Goal: Information Seeking & Learning: Learn about a topic

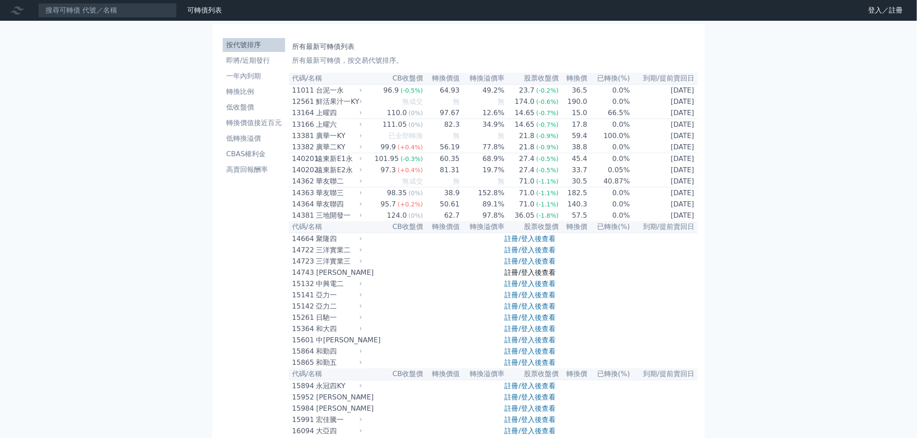
click at [513, 277] on link "註冊/登入後查看" at bounding box center [530, 273] width 51 height 8
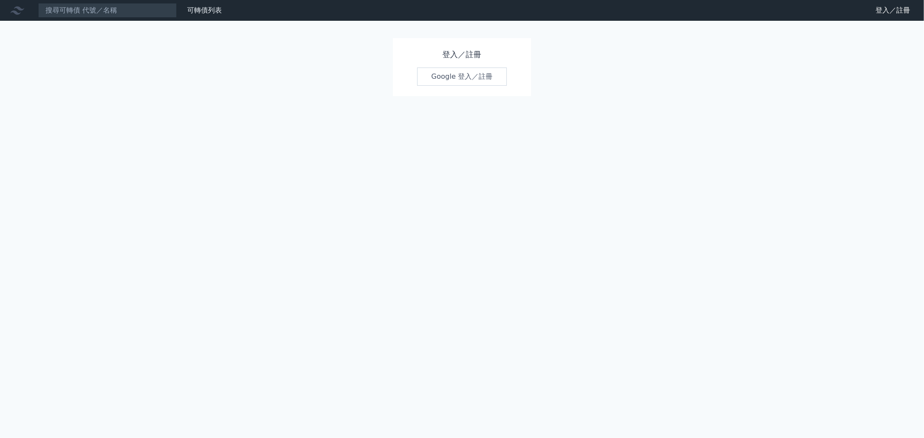
click at [466, 85] on link "Google 登入／註冊" at bounding box center [462, 77] width 90 height 18
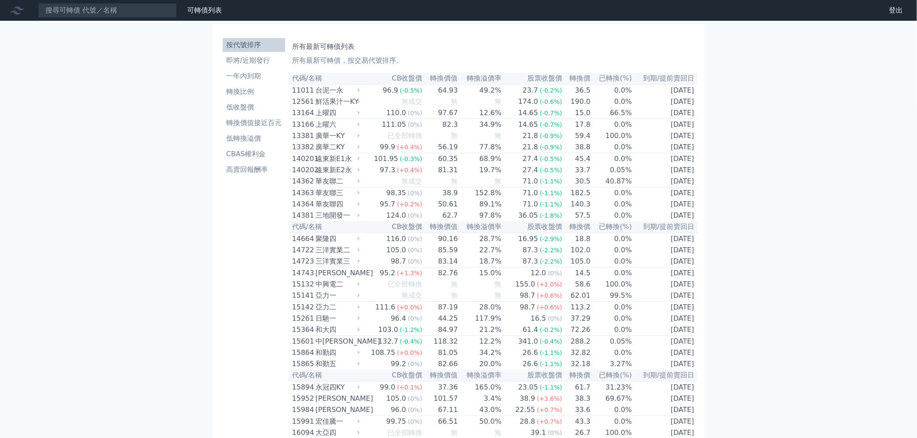
scroll to position [1861, 0]
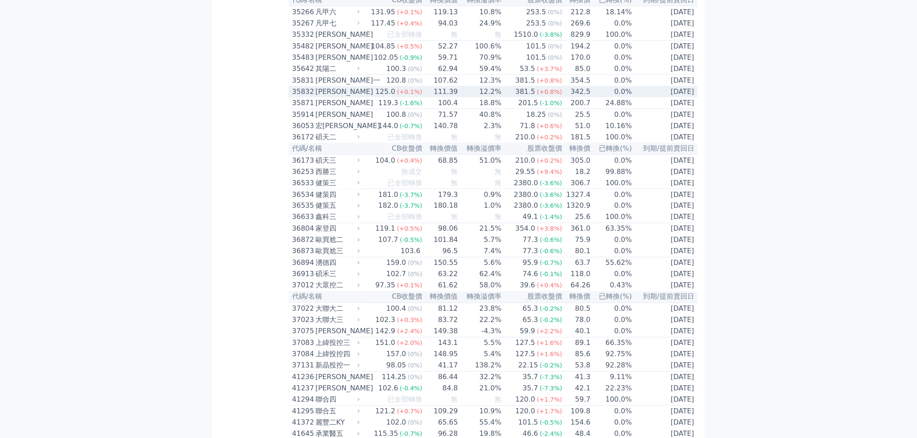
click at [339, 97] on div "[PERSON_NAME]" at bounding box center [336, 92] width 42 height 10
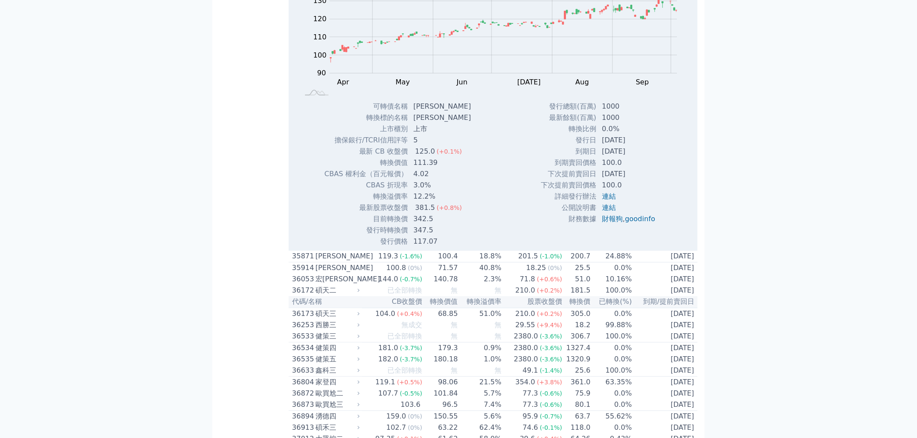
scroll to position [2006, 0]
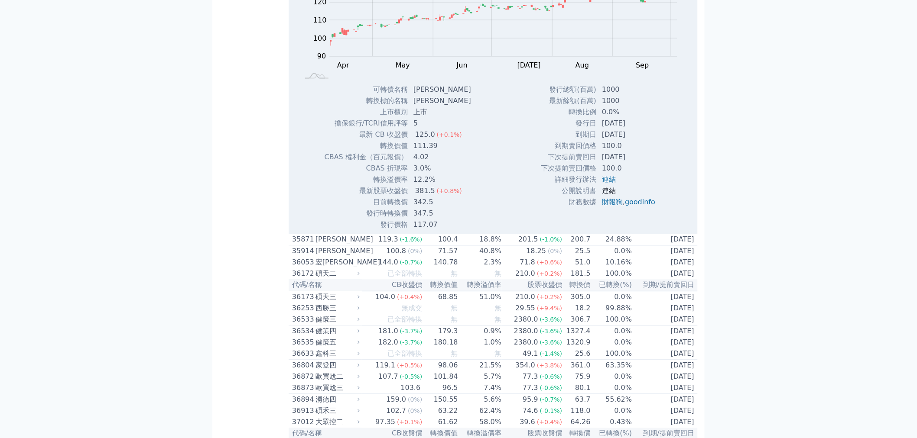
click at [603, 195] on link "連結" at bounding box center [609, 191] width 14 height 8
click at [612, 184] on link "連結" at bounding box center [609, 180] width 14 height 8
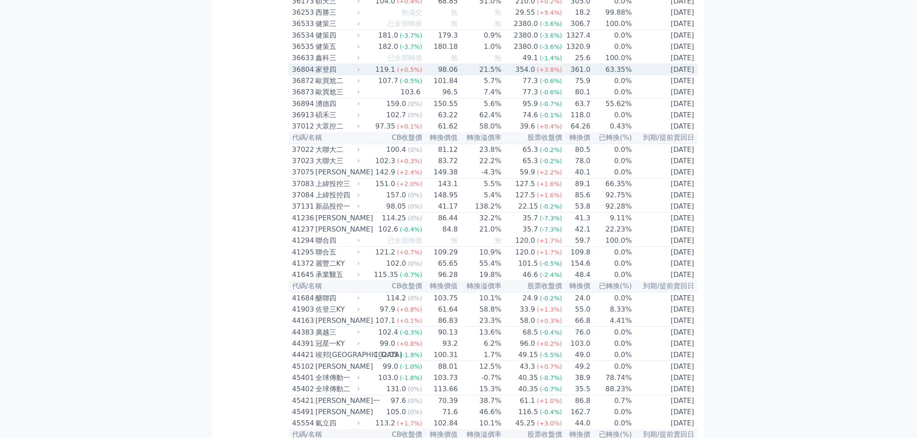
click at [378, 75] on div "119.1" at bounding box center [384, 70] width 23 height 10
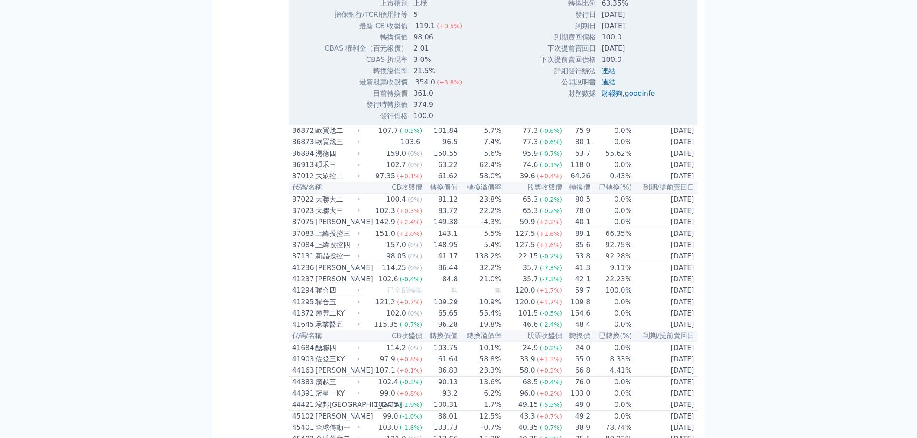
scroll to position [2543, 0]
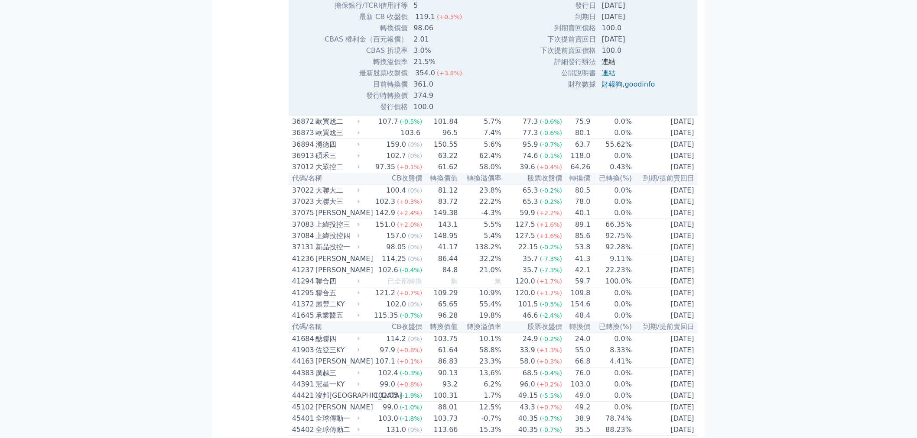
click at [605, 66] on link "連結" at bounding box center [609, 62] width 14 height 8
click at [137, 227] on div "可轉債列表 財務數據 可轉債列表 財務數據 登出 登出 按代號排序 即將/近期發行 一年內到期 轉換比例 低收盤價 轉換價值接近百元 低轉換溢價" at bounding box center [458, 267] width 917 height 5621
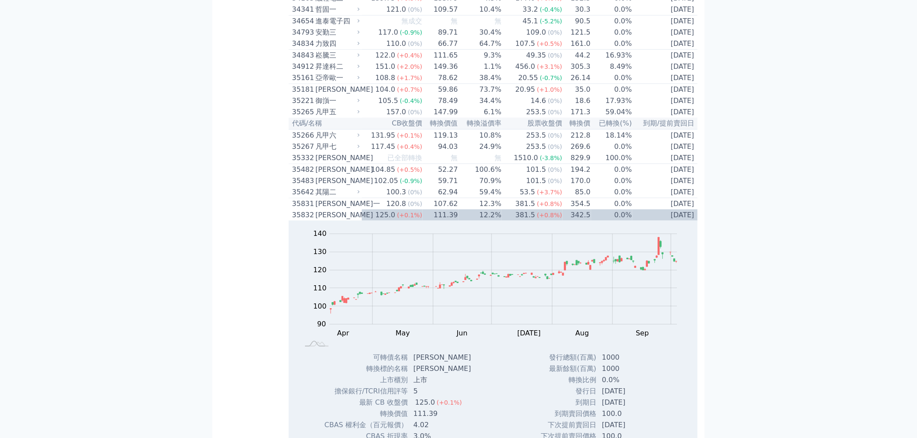
scroll to position [1714, 0]
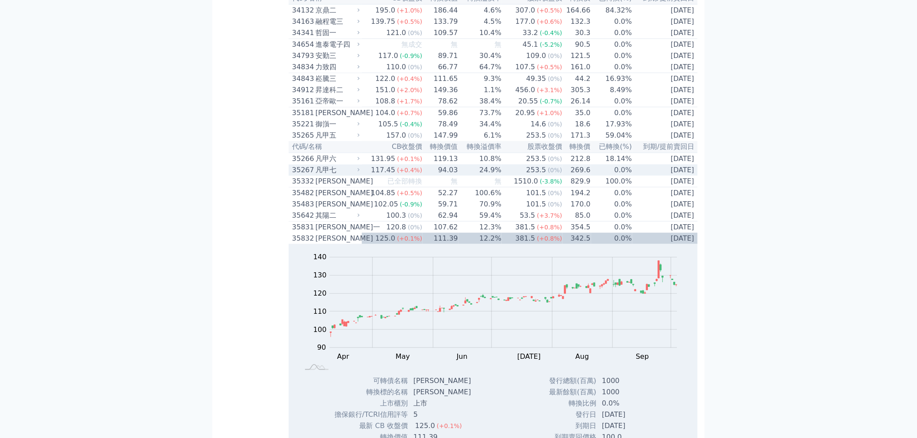
click at [321, 175] on div "凡甲七" at bounding box center [336, 170] width 42 height 10
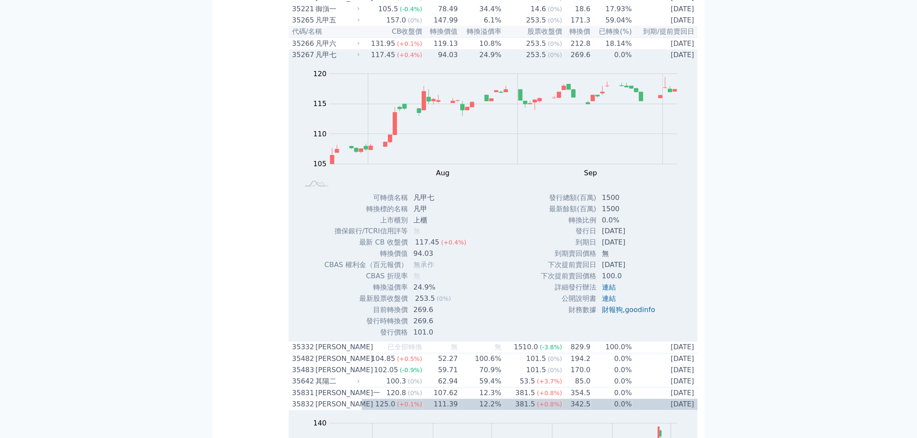
scroll to position [1955, 0]
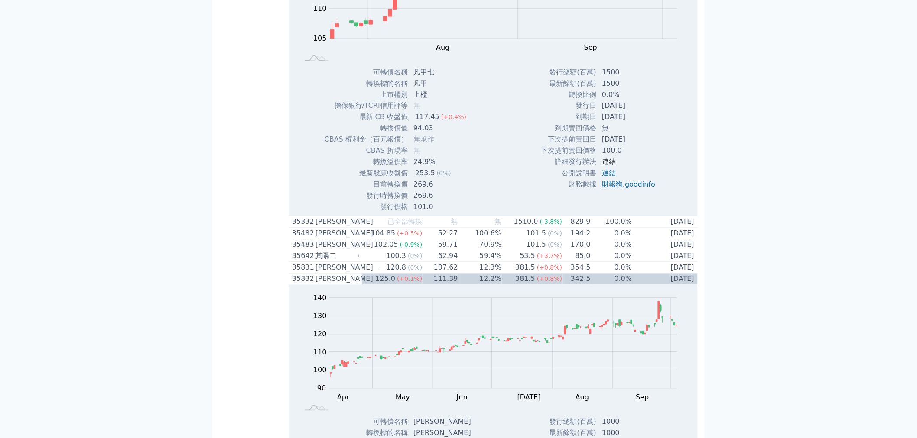
click at [610, 166] on link "連結" at bounding box center [609, 162] width 14 height 8
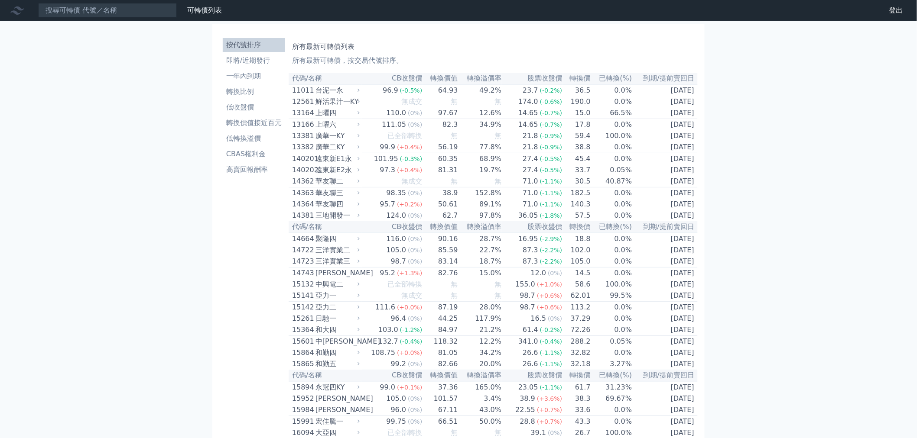
scroll to position [1260, 0]
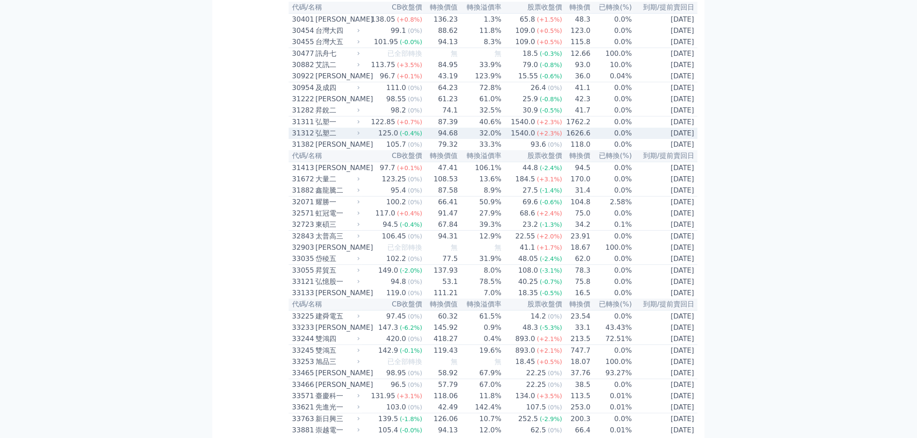
click at [353, 139] on div "弘塑二" at bounding box center [336, 133] width 42 height 10
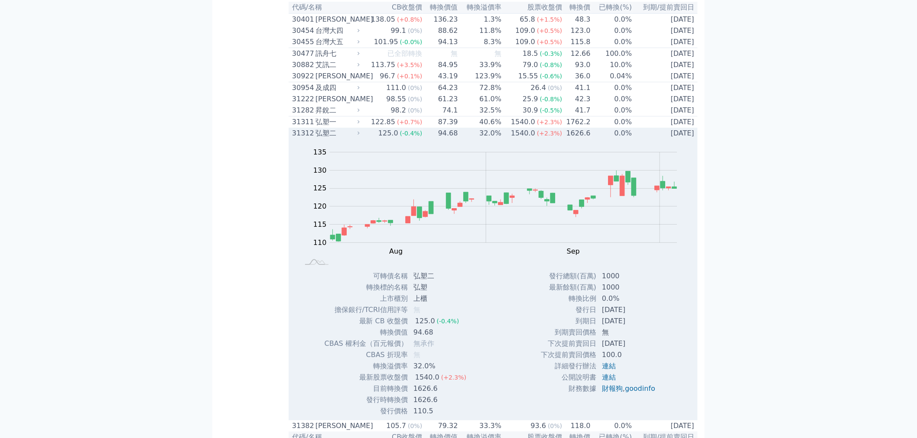
scroll to position [1356, 0]
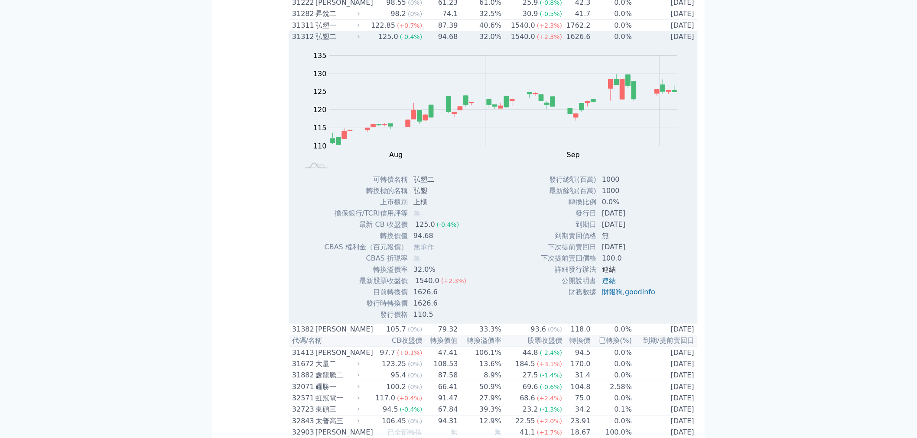
click at [610, 274] on link "連結" at bounding box center [609, 270] width 14 height 8
